Goal: Navigation & Orientation: Find specific page/section

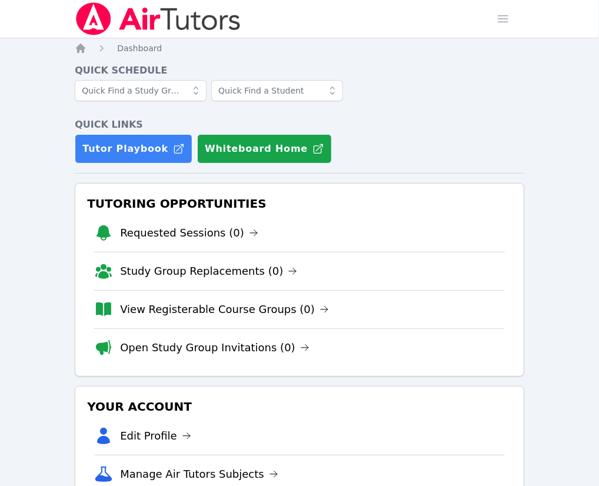
click at [569, 226] on div "Home Sessions Study Groups Students Messages Open user menu KeAndrea Baldwin Op…" at bounding box center [299, 325] width 599 height 650
